Goal: Task Accomplishment & Management: Manage account settings

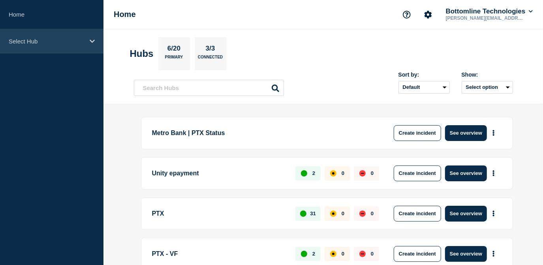
click at [47, 51] on div "Select Hub" at bounding box center [51, 41] width 103 height 24
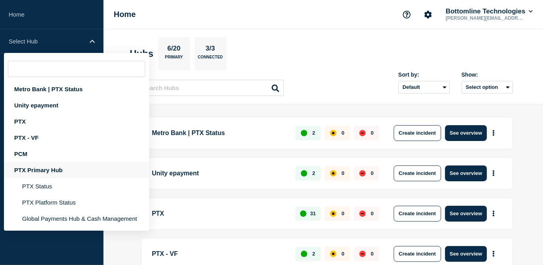
click at [47, 176] on div "PTX Primary Hub" at bounding box center [76, 170] width 145 height 16
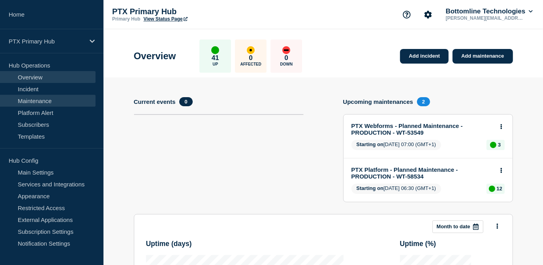
click at [38, 100] on link "Maintenance" at bounding box center [48, 101] width 96 height 12
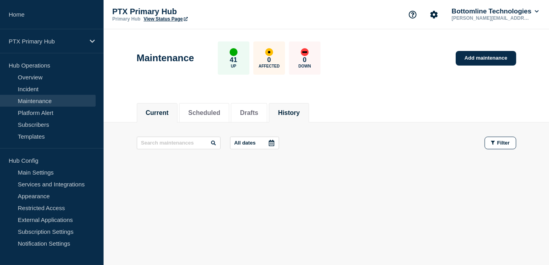
click at [293, 117] on li "History" at bounding box center [289, 112] width 40 height 19
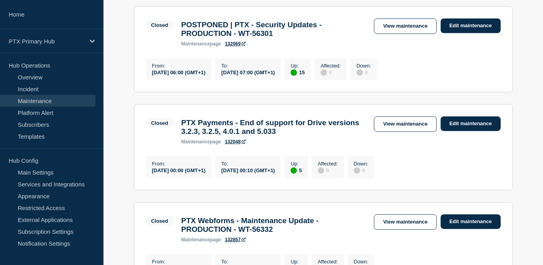
scroll to position [502, 0]
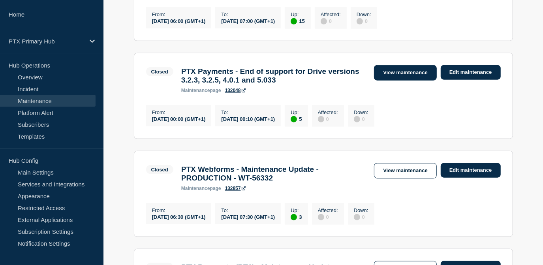
click at [385, 81] on link "View maintenance" at bounding box center [405, 72] width 62 height 15
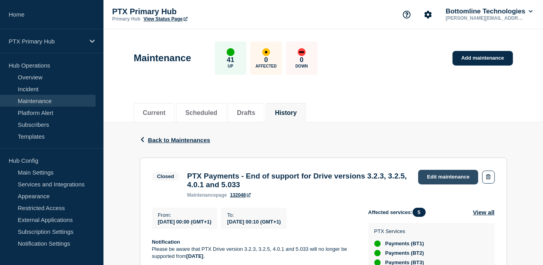
click at [439, 175] on link "Edit maintenance" at bounding box center [448, 177] width 60 height 15
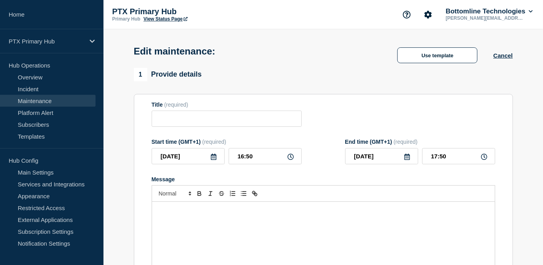
type input "PTX Payments - End of support for Drive versions 3.2.3, 3.2.5, 4.0.1 and 5.033"
type input "[DATE]"
type input "00:00"
type input "[DATE]"
type input "00:10"
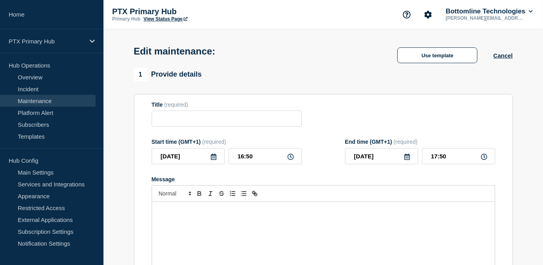
checkbox input "false"
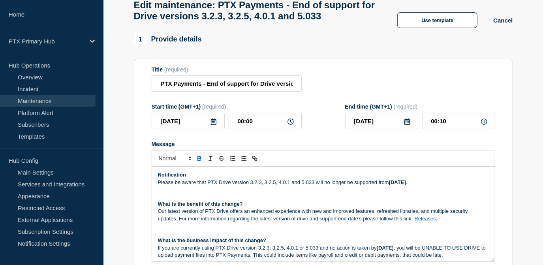
scroll to position [107, 0]
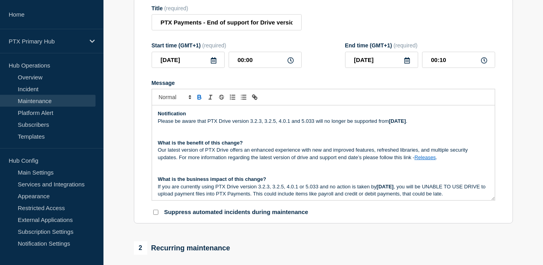
drag, startPoint x: 430, startPoint y: 138, endPoint x: 391, endPoint y: 139, distance: 39.5
click at [391, 124] on strong "[DATE]" at bounding box center [397, 121] width 17 height 6
drag, startPoint x: 440, startPoint y: 137, endPoint x: 391, endPoint y: 140, distance: 49.4
click at [391, 124] on strong "[DATE]" at bounding box center [397, 121] width 17 height 6
copy strong "[DATE]"
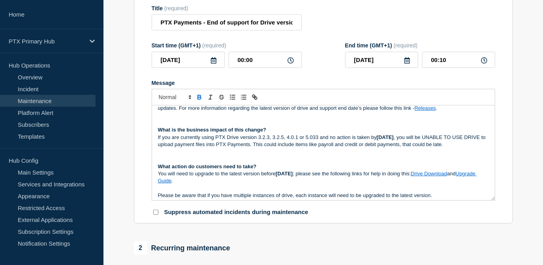
scroll to position [71, 0]
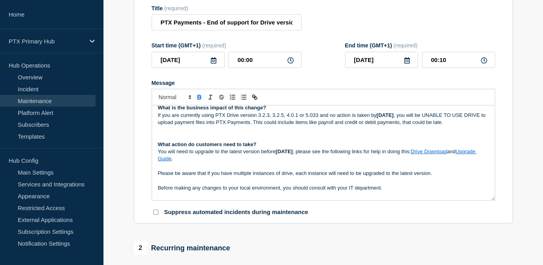
click at [420, 126] on p "If you are currently using PTX Drive version 3.2.3, 3.2.5, 4.0.1 or 5.033 and n…" at bounding box center [323, 119] width 331 height 15
drag, startPoint x: 419, startPoint y: 132, endPoint x: 378, endPoint y: 133, distance: 41.1
click at [378, 118] on strong "[DATE]" at bounding box center [385, 115] width 17 height 6
drag, startPoint x: 319, startPoint y: 175, endPoint x: 277, endPoint y: 175, distance: 41.9
click at [277, 154] on strong "[DATE]" at bounding box center [284, 151] width 17 height 6
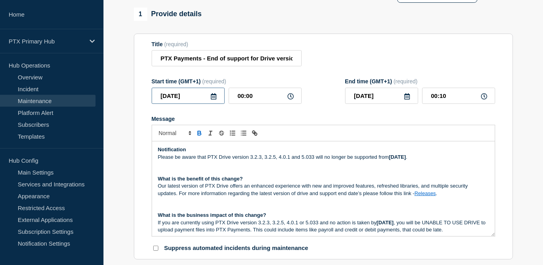
click at [215, 104] on input "[DATE]" at bounding box center [188, 96] width 73 height 16
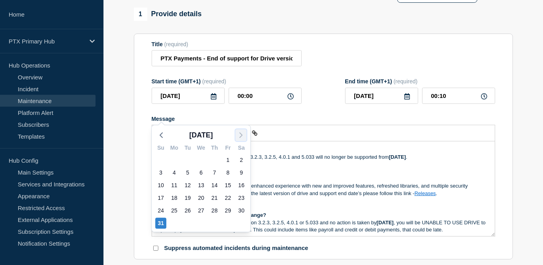
click at [239, 135] on icon "button" at bounding box center [240, 134] width 9 height 9
click at [216, 171] on div "11" at bounding box center [214, 172] width 11 height 11
type input "[DATE]"
click at [216, 171] on form "Title (required) PTX Payments - End of support for Drive versions 3.2.3, 3.2.5,…" at bounding box center [324, 146] width 344 height 211
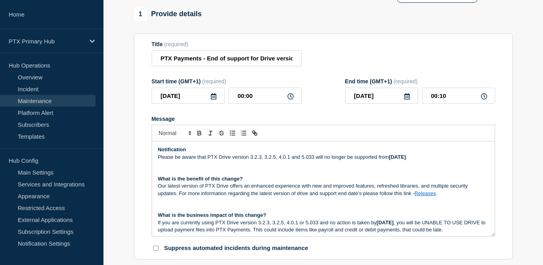
click at [326, 122] on div "Message" at bounding box center [324, 119] width 344 height 6
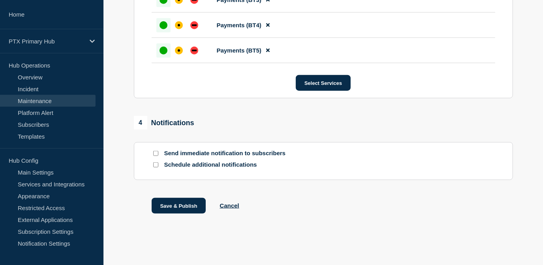
scroll to position [554, 0]
click at [176, 206] on button "Save & Publish" at bounding box center [179, 206] width 54 height 16
